Goal: Navigation & Orientation: Find specific page/section

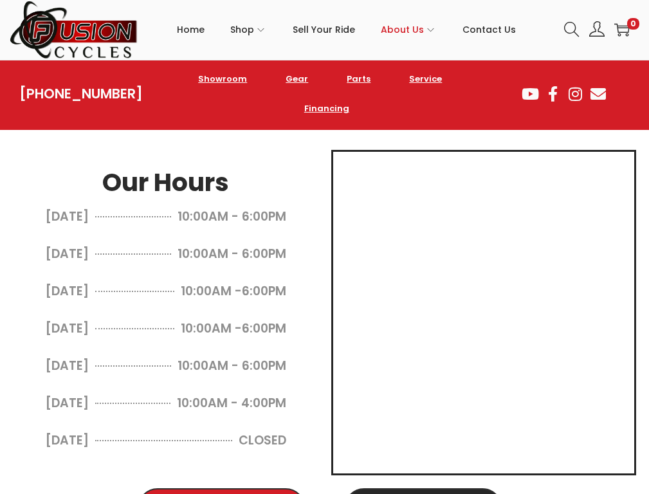
scroll to position [715, 0]
